Goal: Task Accomplishment & Management: Complete application form

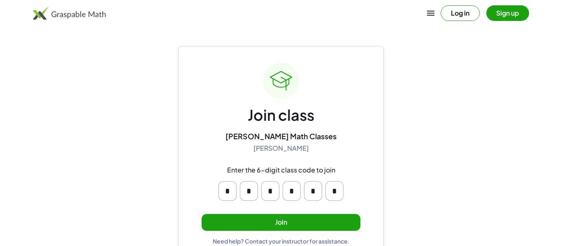
scroll to position [16, 0]
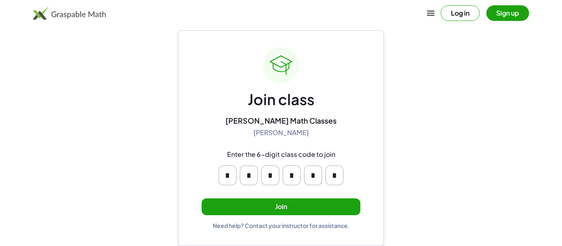
click at [228, 177] on input "*" at bounding box center [227, 176] width 18 height 20
click at [401, 161] on main "Join class [PERSON_NAME] Math Classes [PERSON_NAME] Enter the 6-digit class cod…" at bounding box center [281, 115] width 562 height 262
click at [313, 201] on button "Join" at bounding box center [280, 207] width 159 height 17
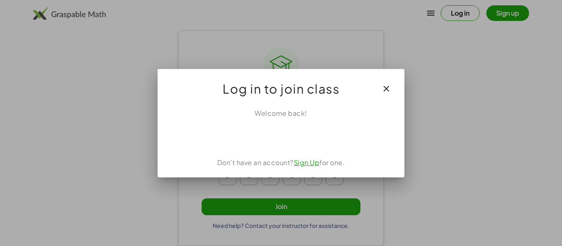
click at [390, 84] on icon "button" at bounding box center [386, 89] width 10 height 10
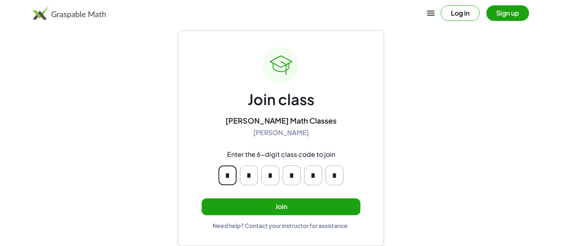
click at [231, 173] on input "*" at bounding box center [227, 176] width 18 height 20
type input "*"
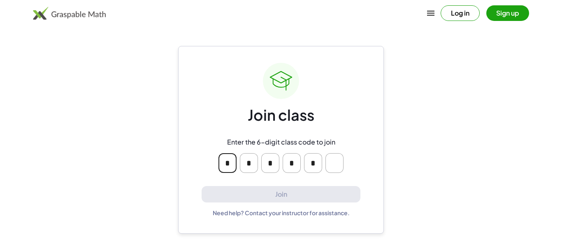
scroll to position [0, 0]
type input "*"
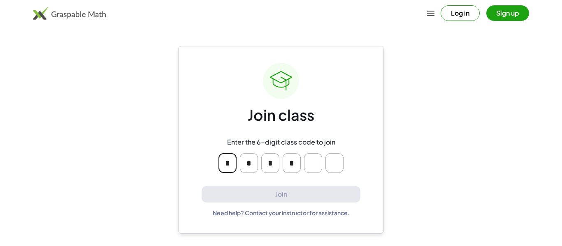
type input "*"
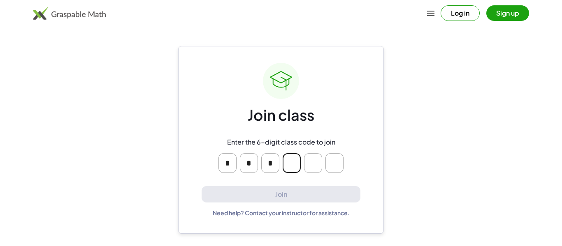
type input "*"
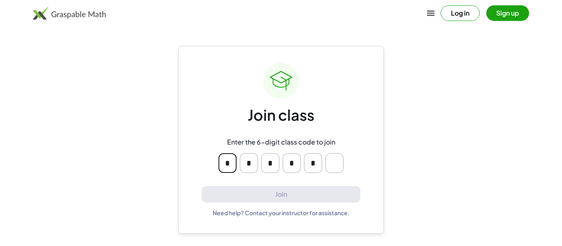
type input "*"
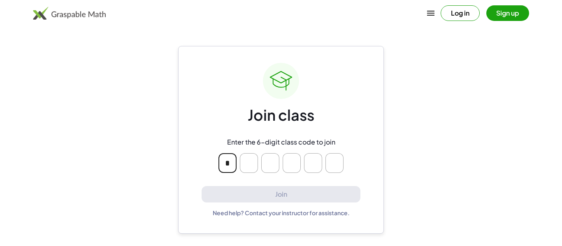
type input "*"
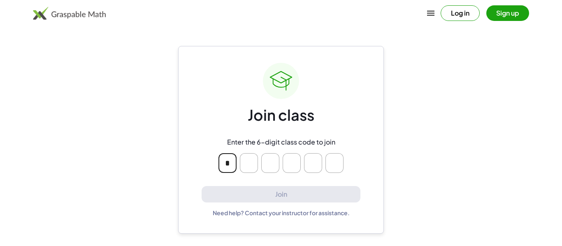
type input "*"
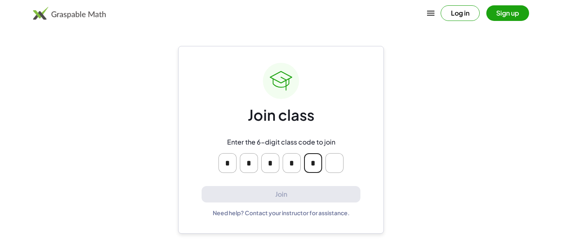
type input "*"
click at [468, 6] on button "Log in" at bounding box center [459, 13] width 39 height 16
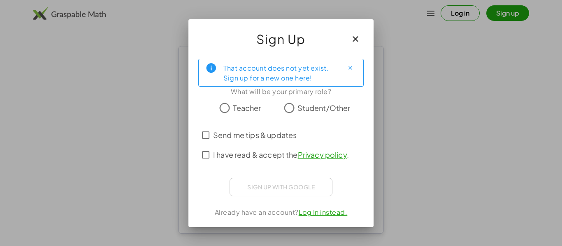
click at [298, 108] on span "Student/Other" at bounding box center [323, 107] width 53 height 11
click at [264, 156] on span "I have read & accept the Privacy policy ." at bounding box center [281, 154] width 136 height 11
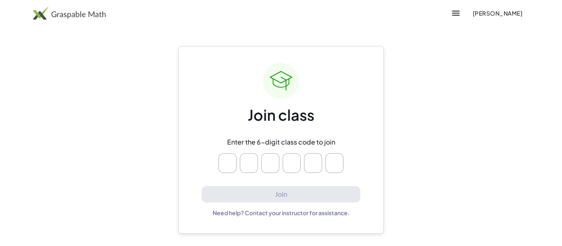
click at [229, 162] on input "Please enter OTP character 1" at bounding box center [227, 163] width 18 height 20
type input "*"
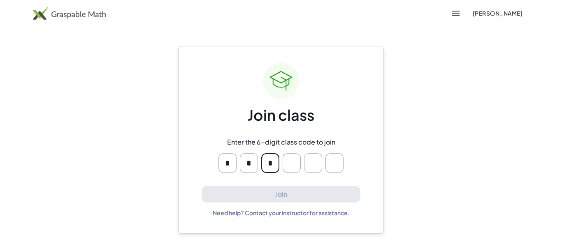
type input "*"
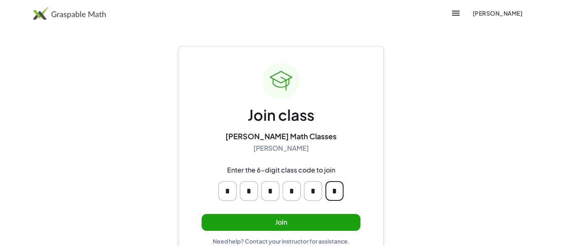
type input "*"
click at [332, 220] on button "Join" at bounding box center [280, 222] width 159 height 17
